Goal: Task Accomplishment & Management: Use online tool/utility

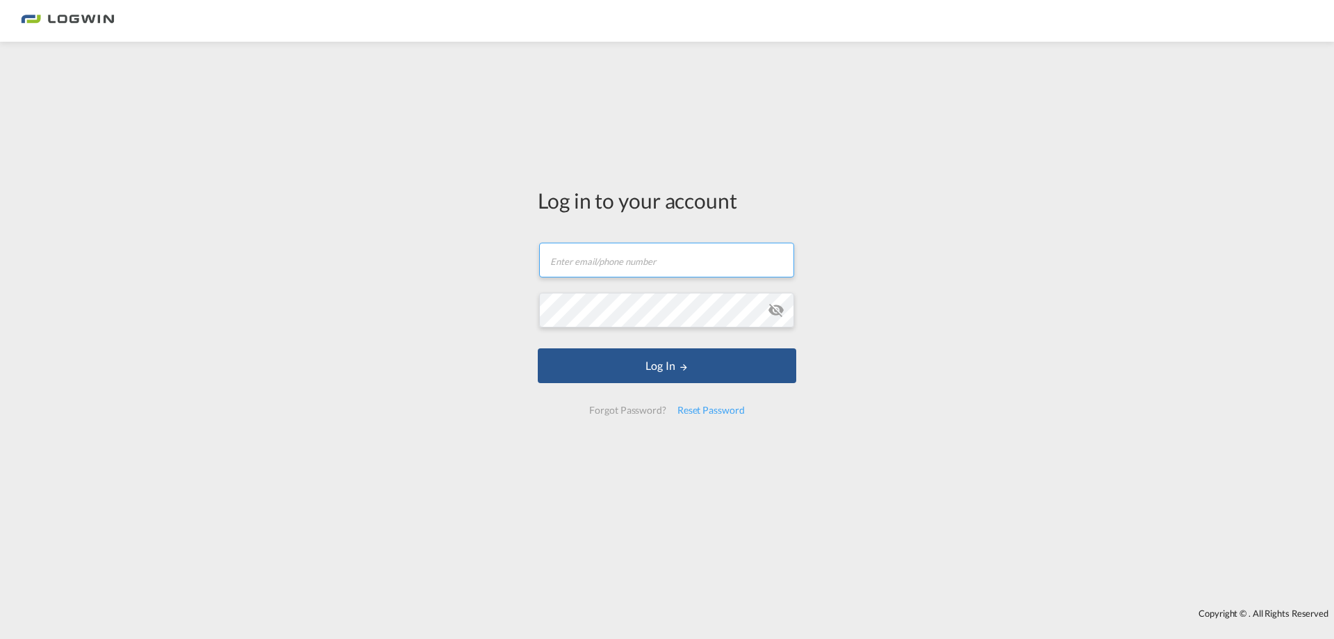
click at [609, 261] on input "text" at bounding box center [666, 260] width 255 height 35
type input "[PERSON_NAME][EMAIL_ADDRESS][PERSON_NAME][DOMAIN_NAME]"
click at [538, 348] on button "Log In" at bounding box center [667, 365] width 259 height 35
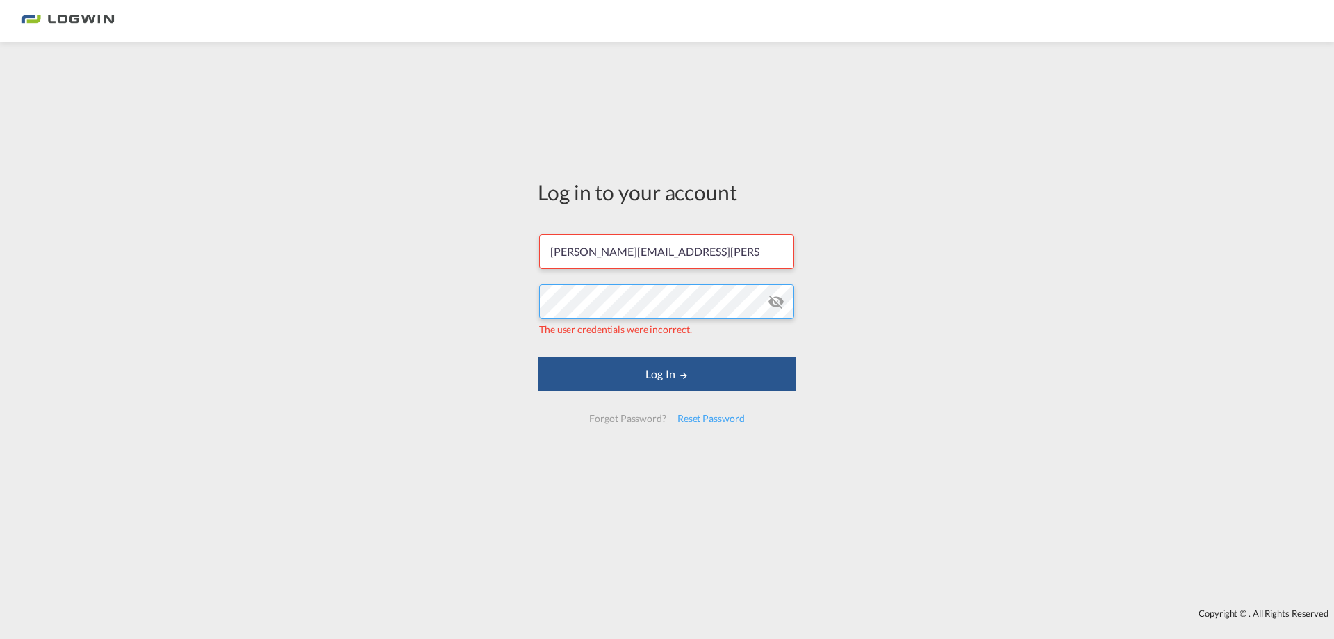
click at [362, 261] on div "Log in to your account [PERSON_NAME][EMAIL_ADDRESS][PERSON_NAME][DOMAIN_NAME] T…" at bounding box center [667, 325] width 1334 height 552
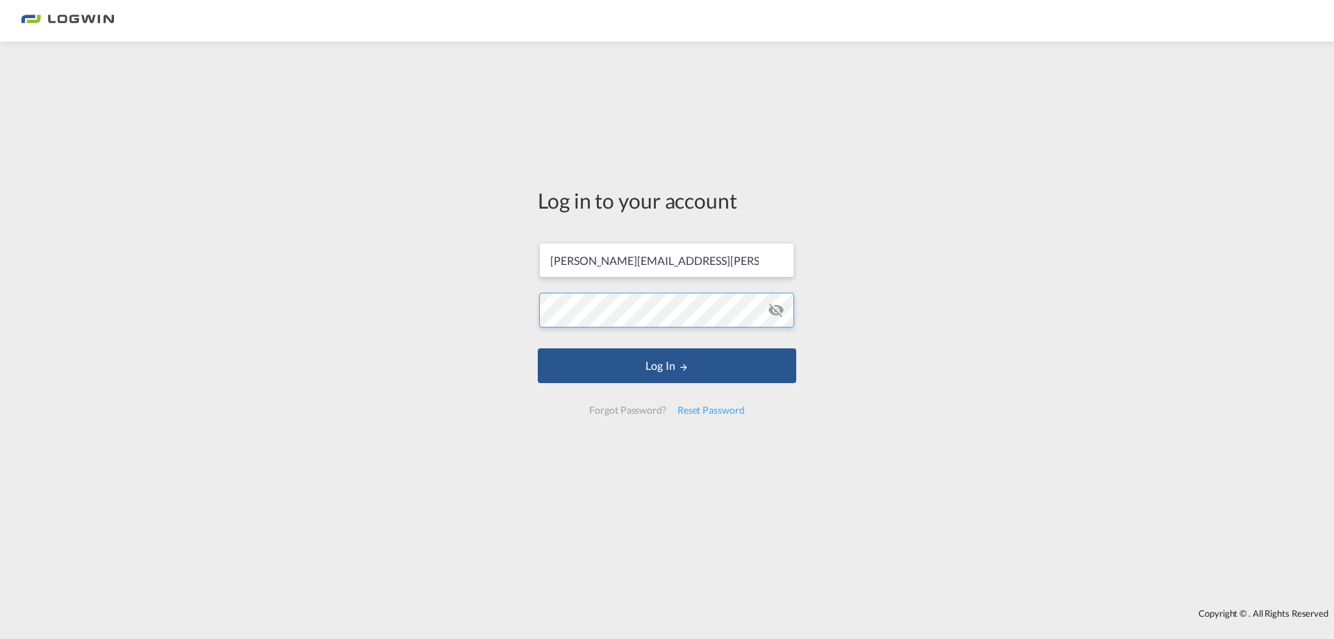
click at [538, 348] on button "Log In" at bounding box center [667, 365] width 259 height 35
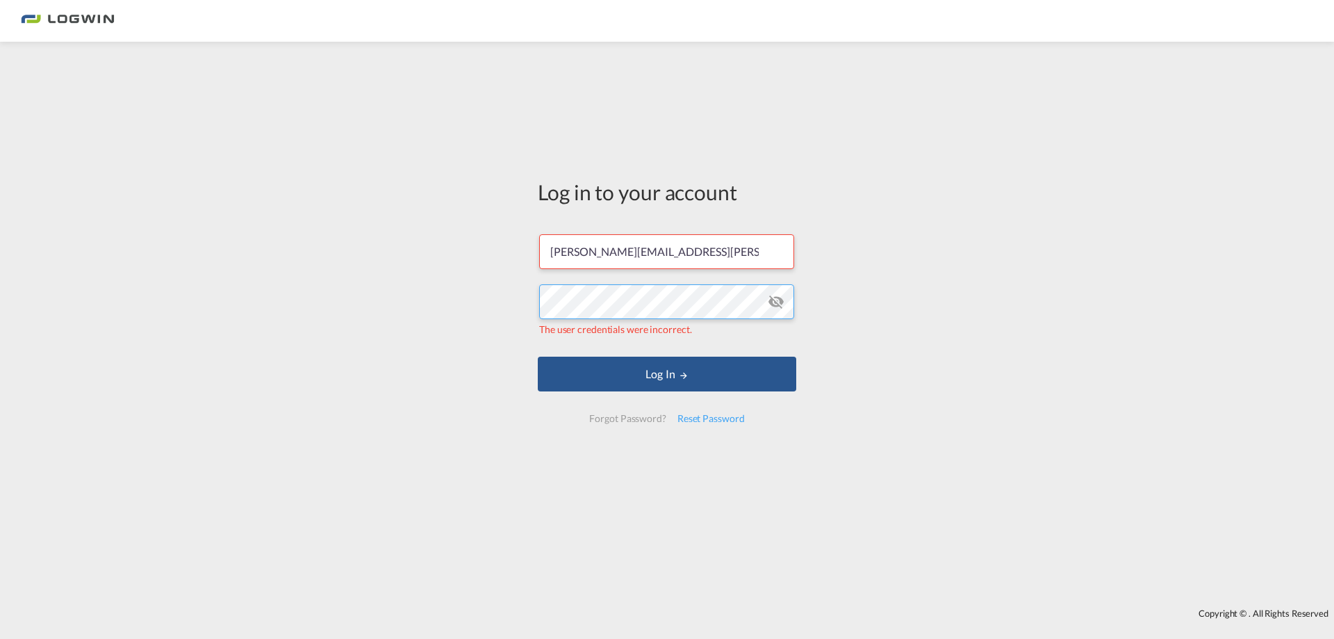
click at [308, 261] on div "Log in to your account [PERSON_NAME][EMAIL_ADDRESS][PERSON_NAME][DOMAIN_NAME] T…" at bounding box center [667, 325] width 1334 height 552
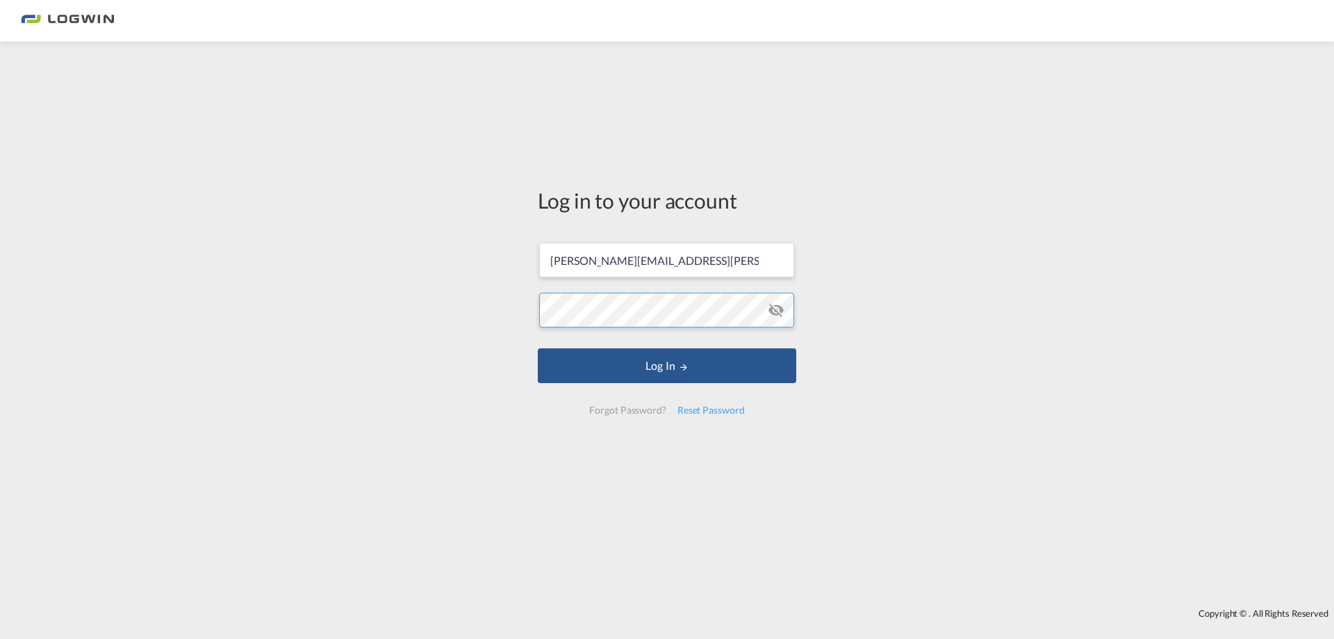
click at [538, 348] on button "Log In" at bounding box center [667, 365] width 259 height 35
